Goal: Complete application form

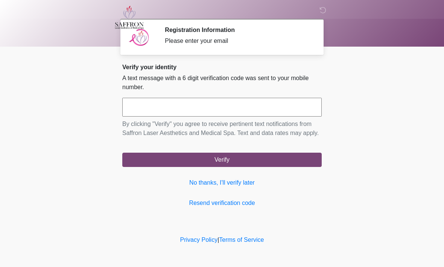
scroll to position [0, 0]
click at [235, 116] on input "text" at bounding box center [221, 107] width 199 height 19
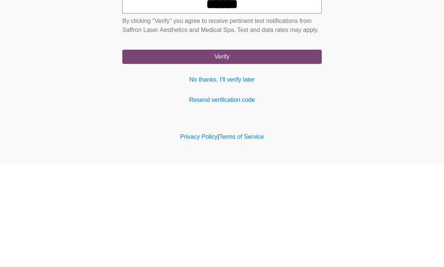
type input "******"
click at [290, 153] on button "Verify" at bounding box center [221, 160] width 199 height 14
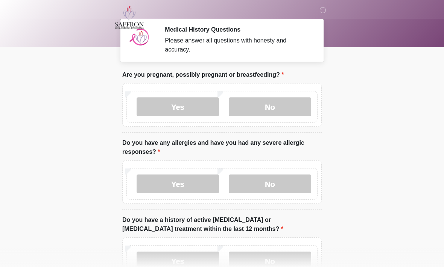
click at [281, 103] on label "No" at bounding box center [270, 106] width 82 height 19
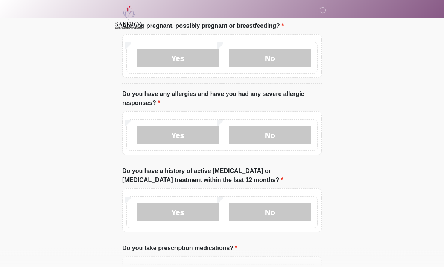
click at [282, 138] on label "No" at bounding box center [270, 135] width 82 height 19
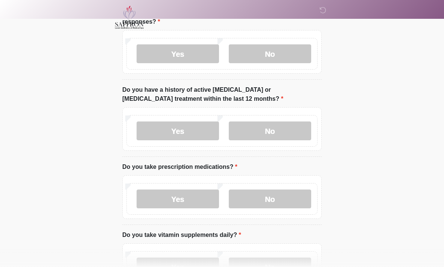
click at [275, 132] on label "No" at bounding box center [270, 131] width 82 height 19
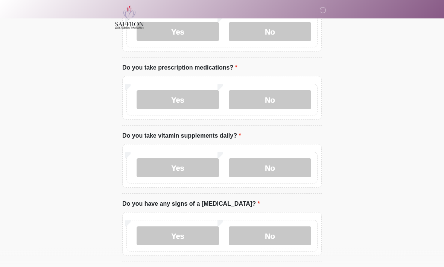
scroll to position [229, 0]
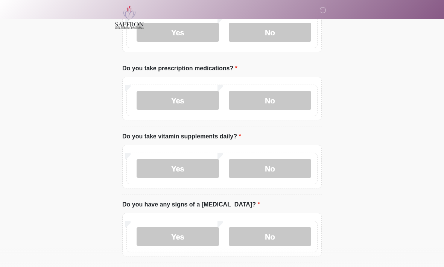
click at [188, 103] on label "Yes" at bounding box center [178, 100] width 82 height 19
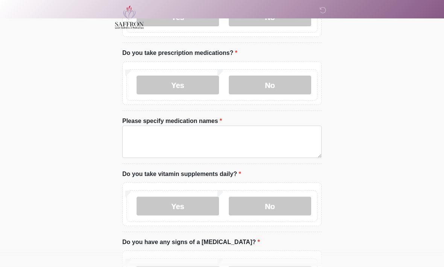
scroll to position [276, 0]
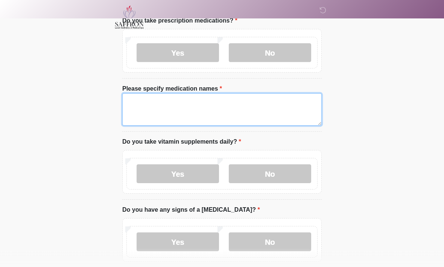
click at [190, 111] on textarea "Please specify medication names" at bounding box center [221, 110] width 199 height 32
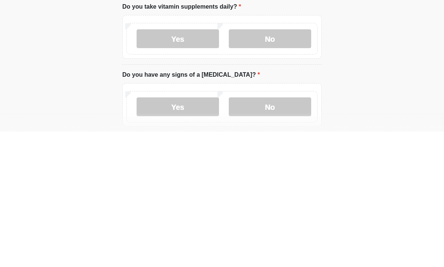
type textarea "**********"
click at [271, 165] on label "No" at bounding box center [270, 174] width 82 height 19
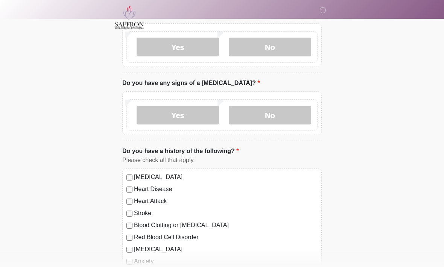
scroll to position [403, 0]
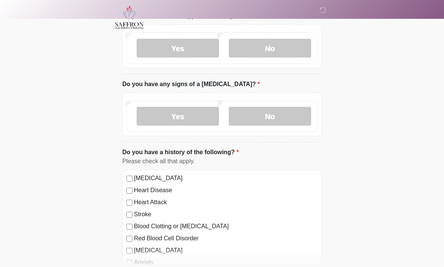
click at [279, 118] on label "No" at bounding box center [270, 116] width 82 height 19
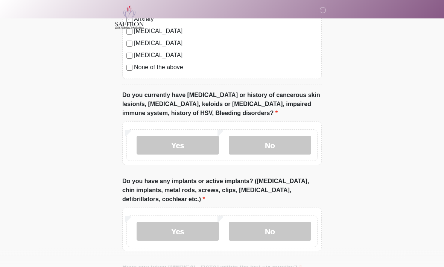
scroll to position [647, 0]
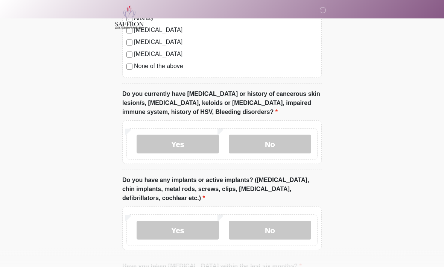
click at [280, 148] on label "No" at bounding box center [270, 144] width 82 height 19
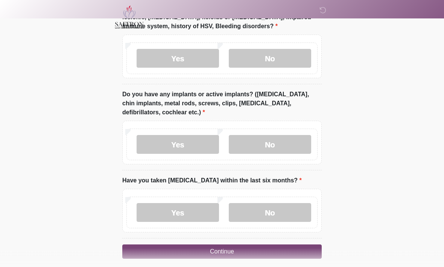
scroll to position [733, 0]
click at [279, 140] on label "No" at bounding box center [270, 144] width 82 height 19
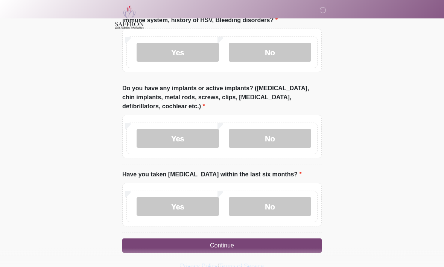
click at [273, 206] on label "No" at bounding box center [270, 206] width 82 height 19
click at [271, 249] on button "Continue" at bounding box center [221, 246] width 199 height 14
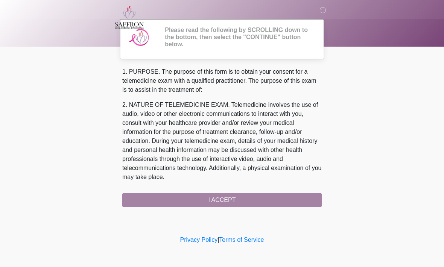
scroll to position [0, 0]
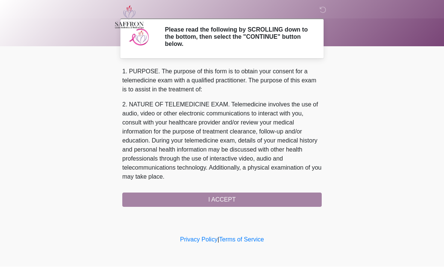
click at [239, 205] on div "1. PURPOSE. The purpose of this form is to obtain your consent for a telemedici…" at bounding box center [221, 137] width 199 height 140
click at [238, 199] on div "1. PURPOSE. The purpose of this form is to obtain your consent for a telemedici…" at bounding box center [221, 137] width 199 height 140
click at [187, 203] on div "1. PURPOSE. The purpose of this form is to obtain your consent for a telemedici…" at bounding box center [221, 137] width 199 height 140
click at [285, 192] on div "1. PURPOSE. The purpose of this form is to obtain your consent for a telemedici…" at bounding box center [221, 137] width 199 height 140
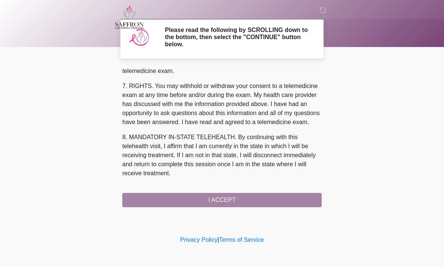
scroll to position [338, 0]
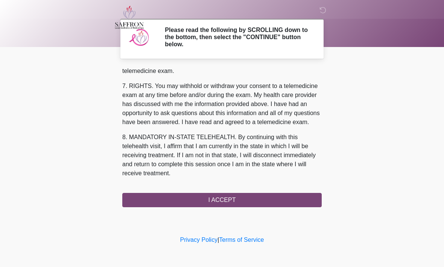
click at [237, 200] on button "I ACCEPT" at bounding box center [221, 200] width 199 height 14
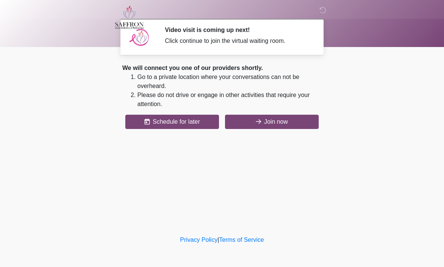
click at [281, 121] on button "Join now" at bounding box center [272, 122] width 94 height 14
